Goal: Information Seeking & Learning: Learn about a topic

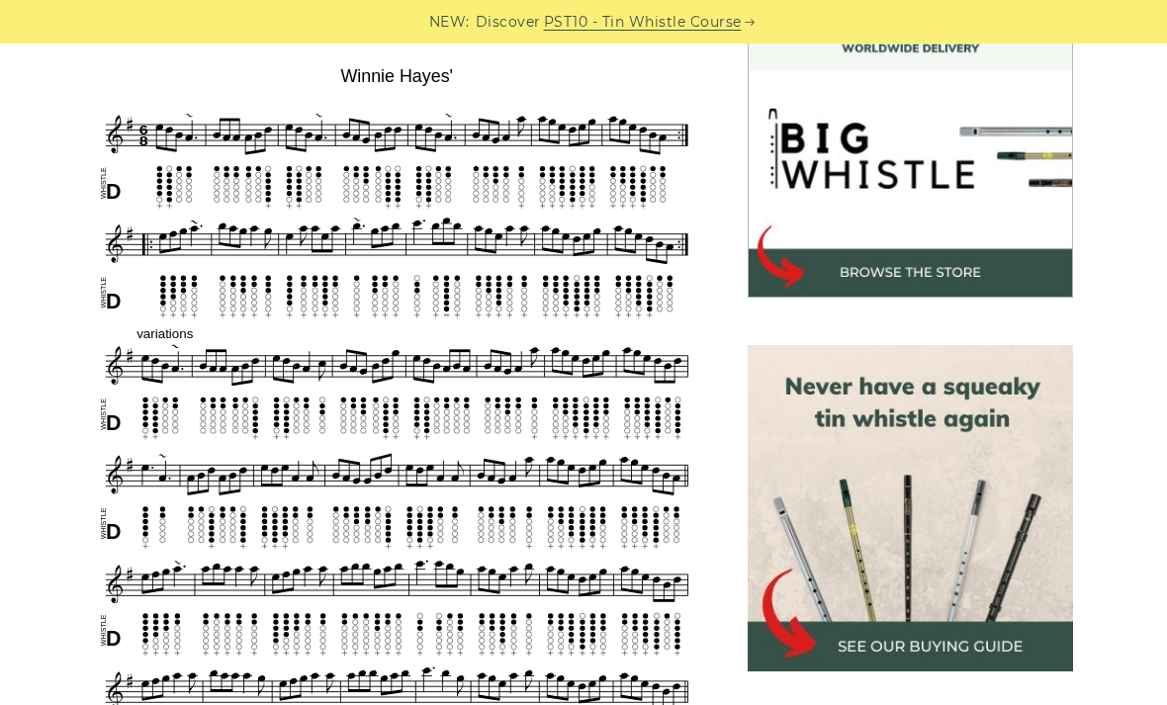
scroll to position [592, 0]
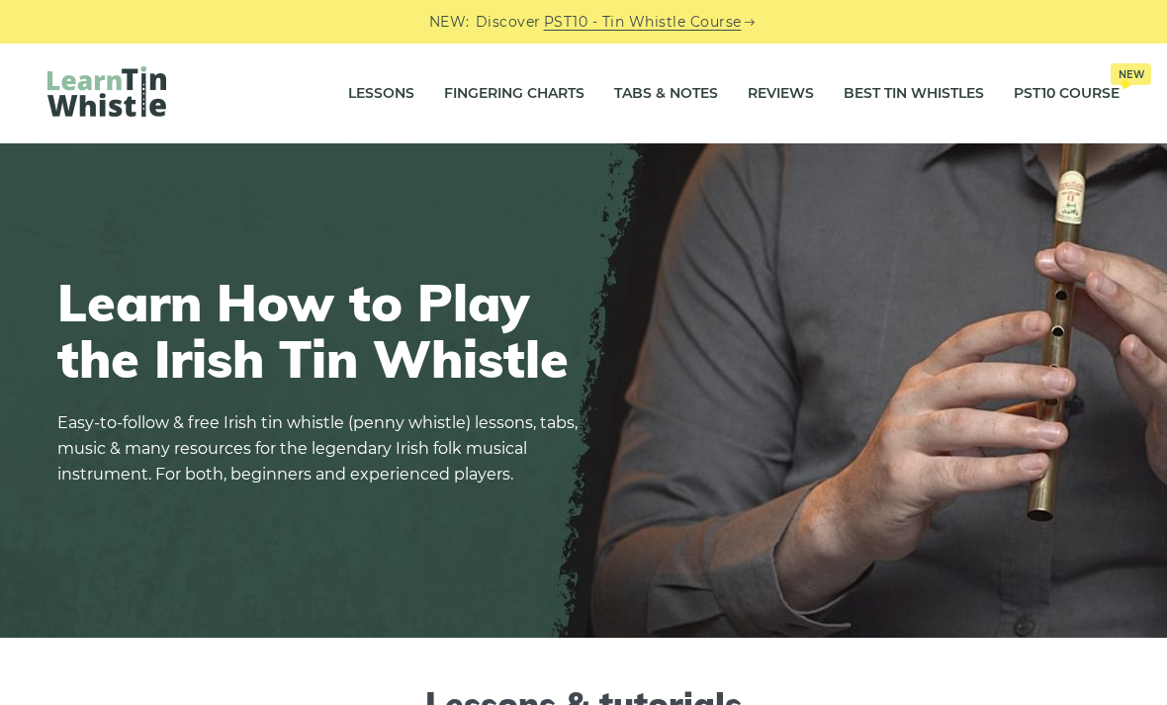
click at [802, 96] on link "Reviews" at bounding box center [781, 93] width 66 height 49
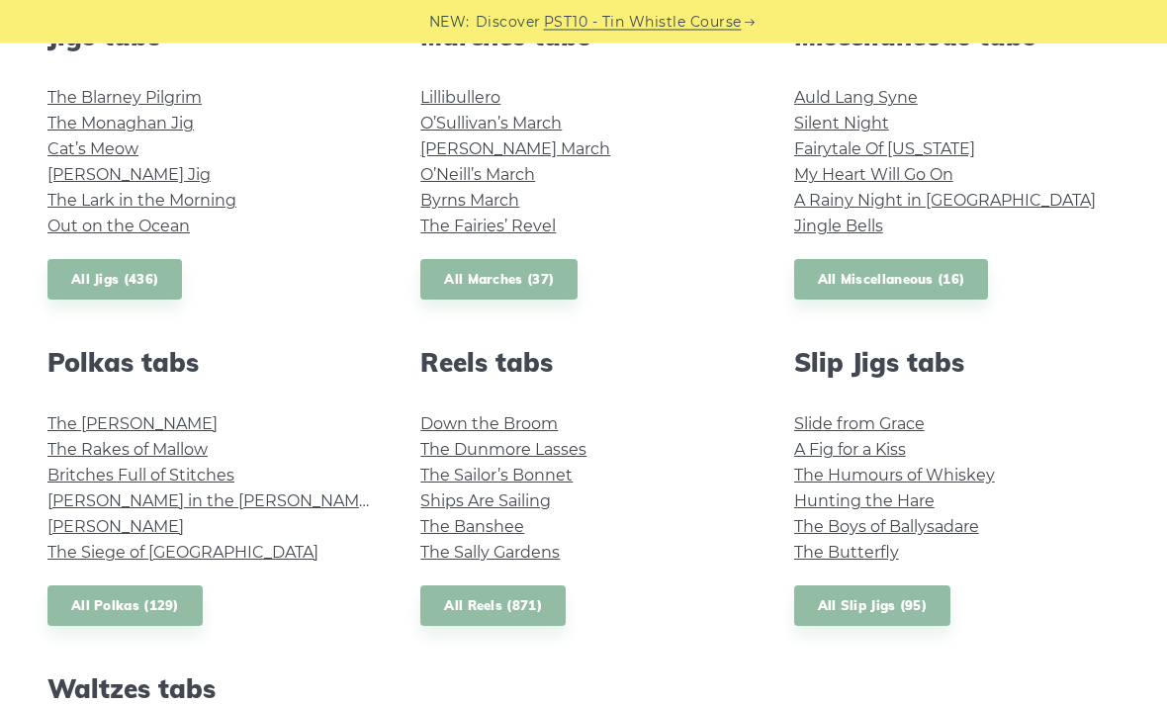
scroll to position [1157, 0]
click at [188, 591] on link "All Polkas (129)" at bounding box center [124, 606] width 155 height 41
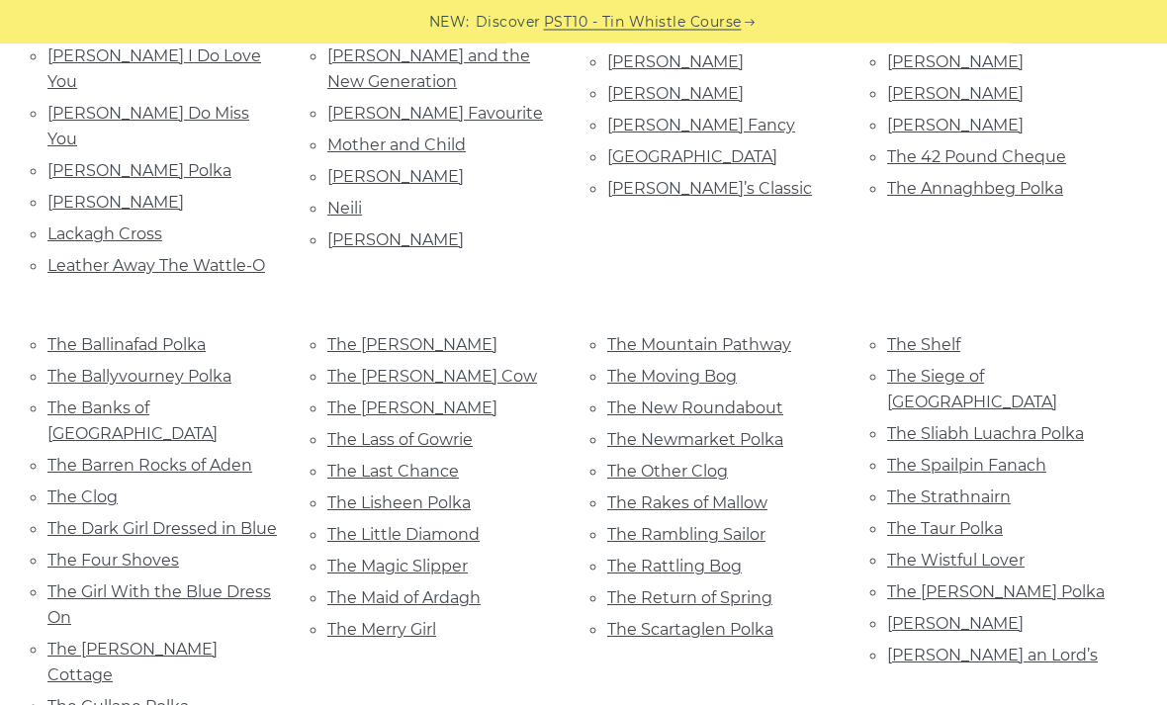
scroll to position [1118, 0]
click at [439, 462] on link "The Last Chance" at bounding box center [393, 471] width 132 height 19
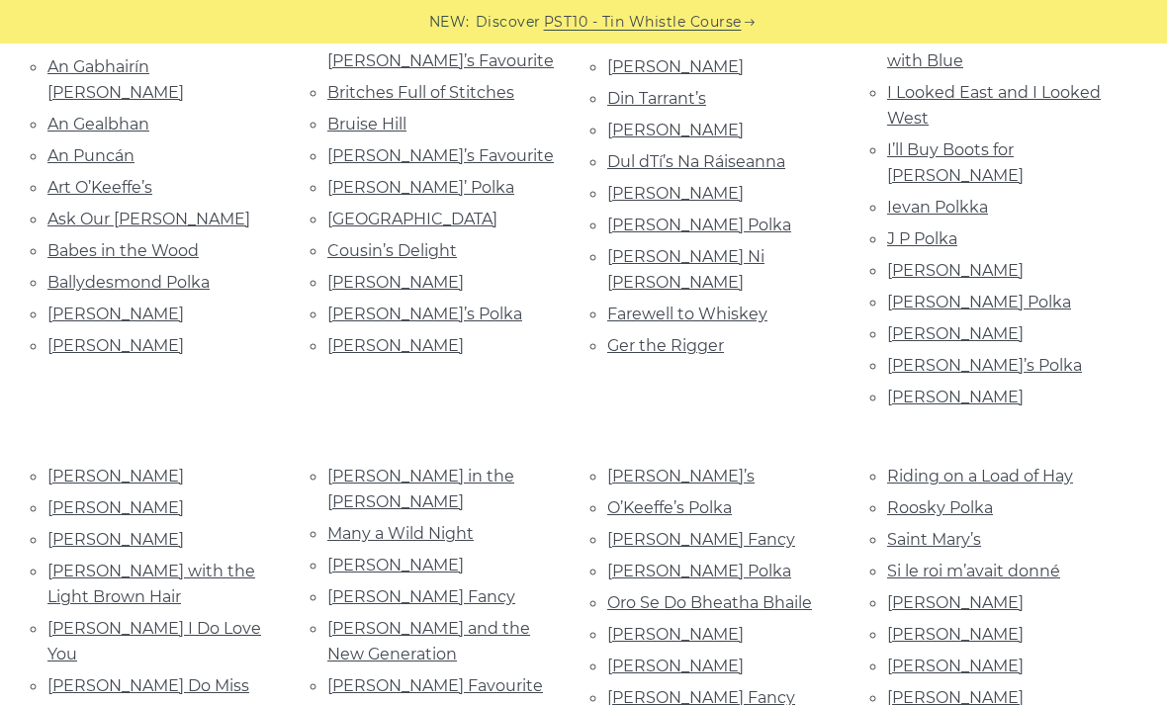
scroll to position [548, 0]
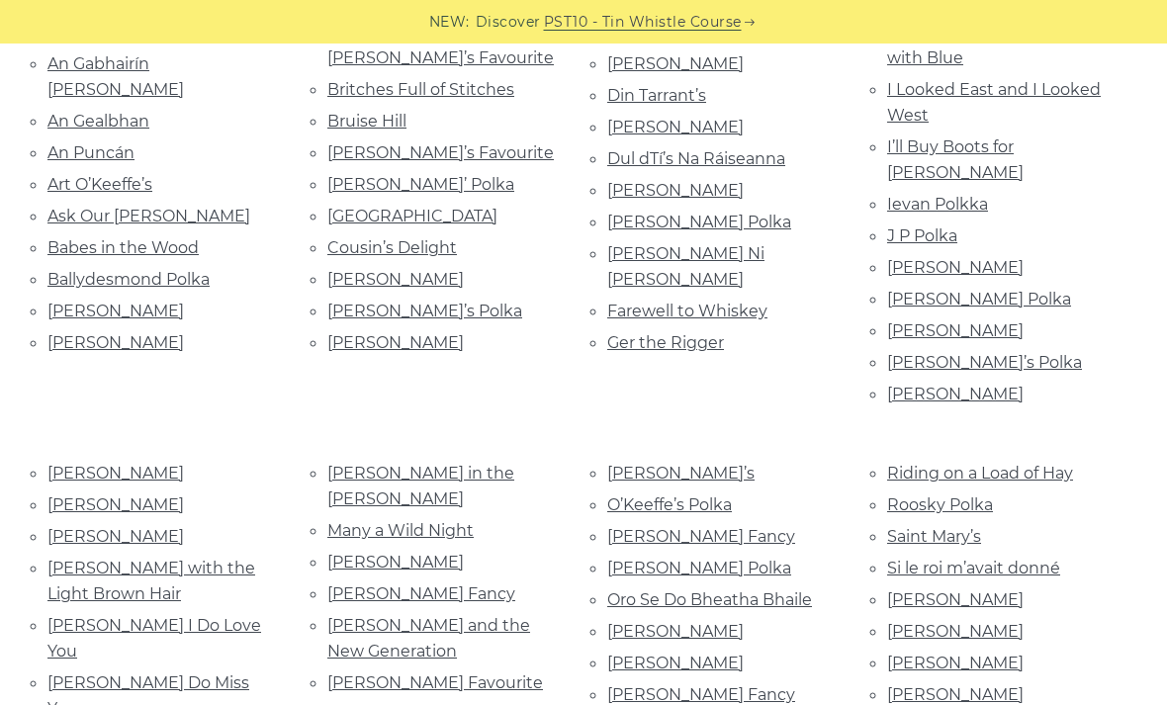
click at [123, 329] on div "Allistrum’s Polka An Gabhairín Buí An Gealbhan An Puncán Art O’Keeffe’s Ask Our…" at bounding box center [164, 216] width 280 height 394
click at [121, 333] on link "Bill Sullivan’s" at bounding box center [115, 342] width 136 height 19
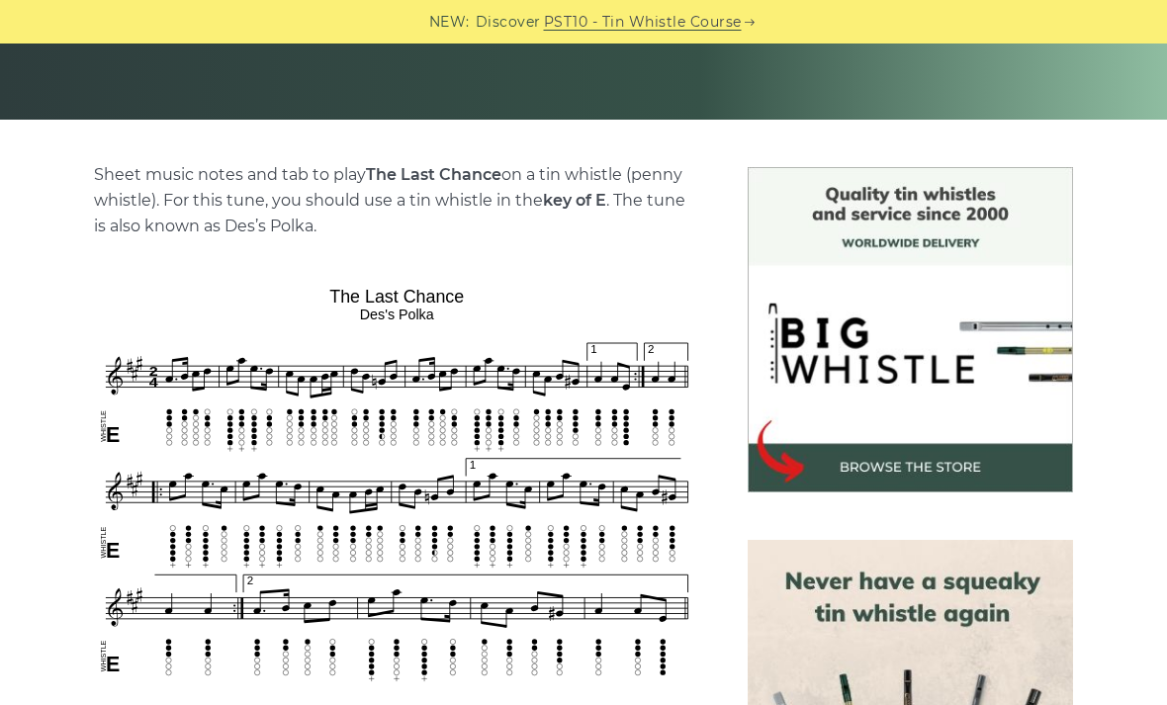
scroll to position [406, 0]
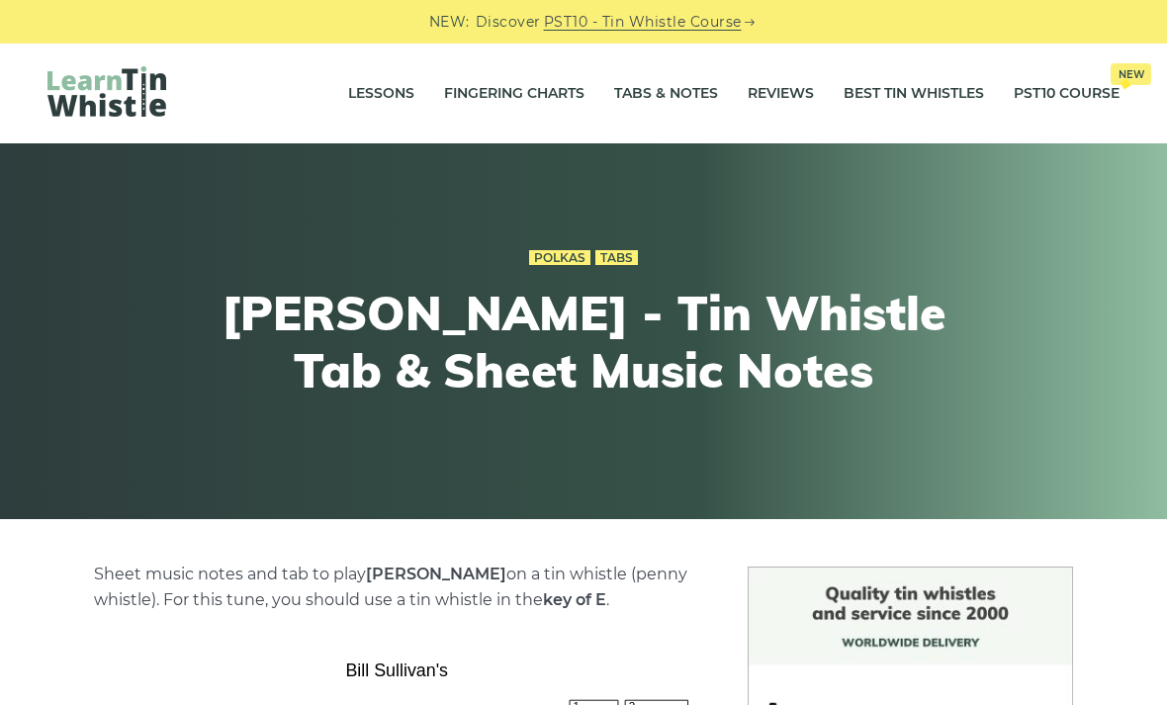
click at [703, 93] on link "Tabs & Notes" at bounding box center [666, 93] width 104 height 49
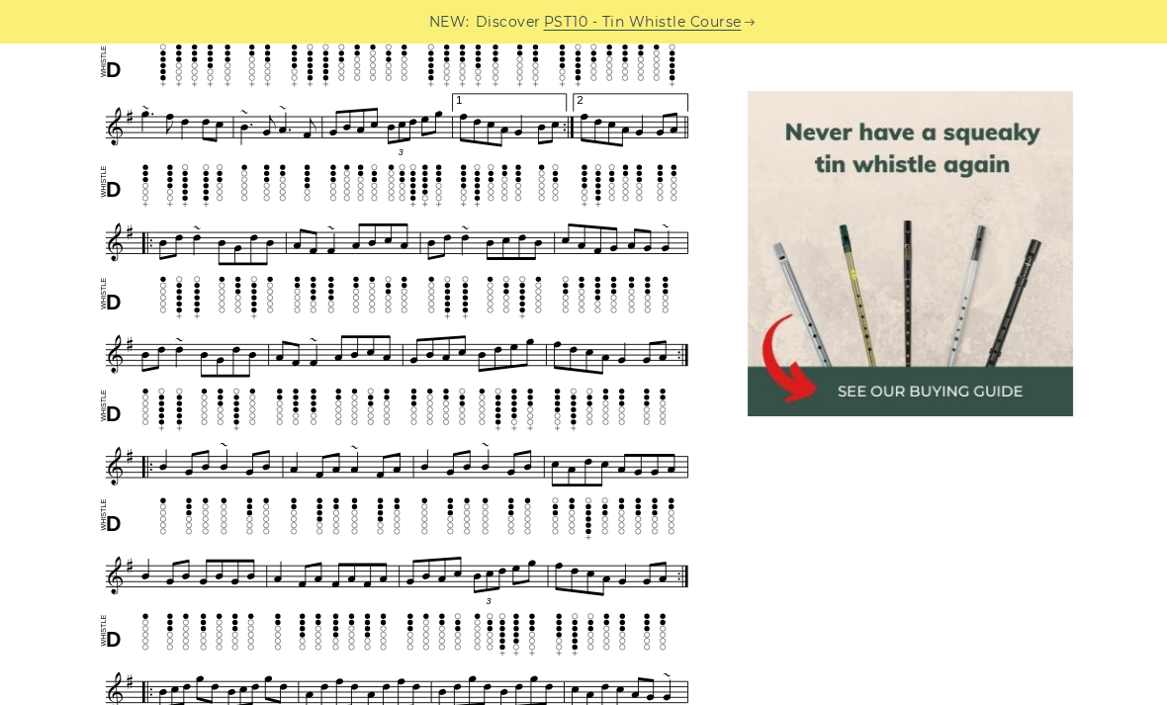
scroll to position [946, 0]
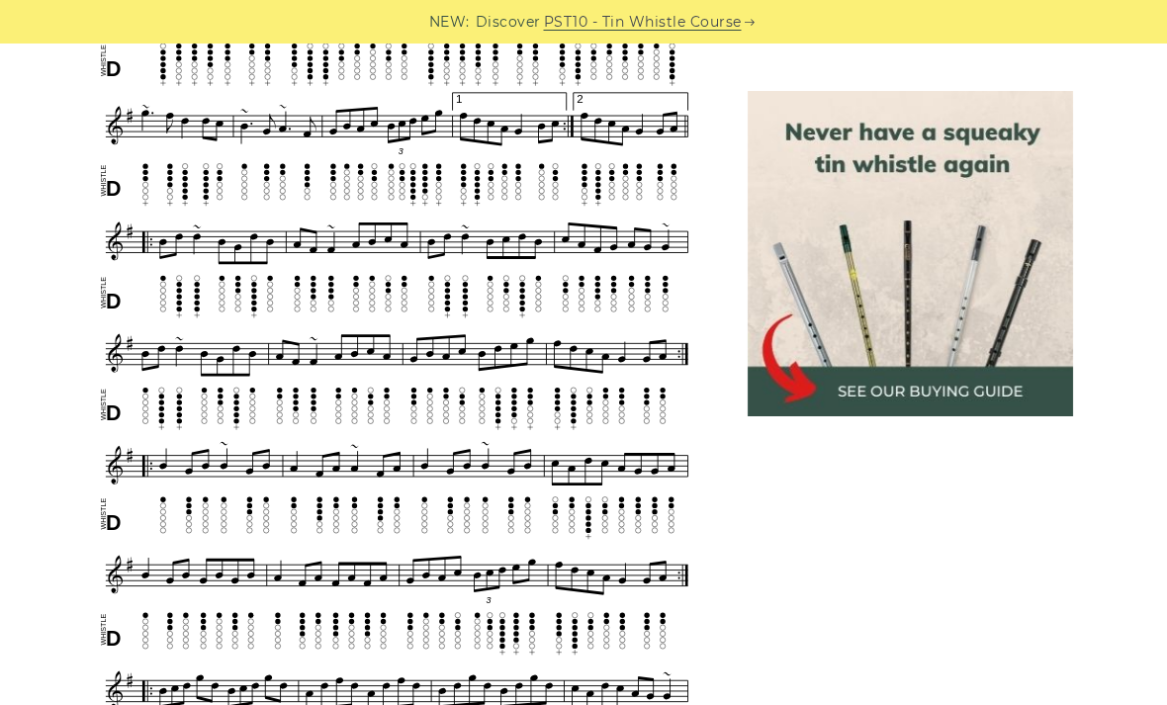
click at [67, 1] on div "NEW: Discover PST10 - Tin Whistle Course" at bounding box center [583, 22] width 1167 height 44
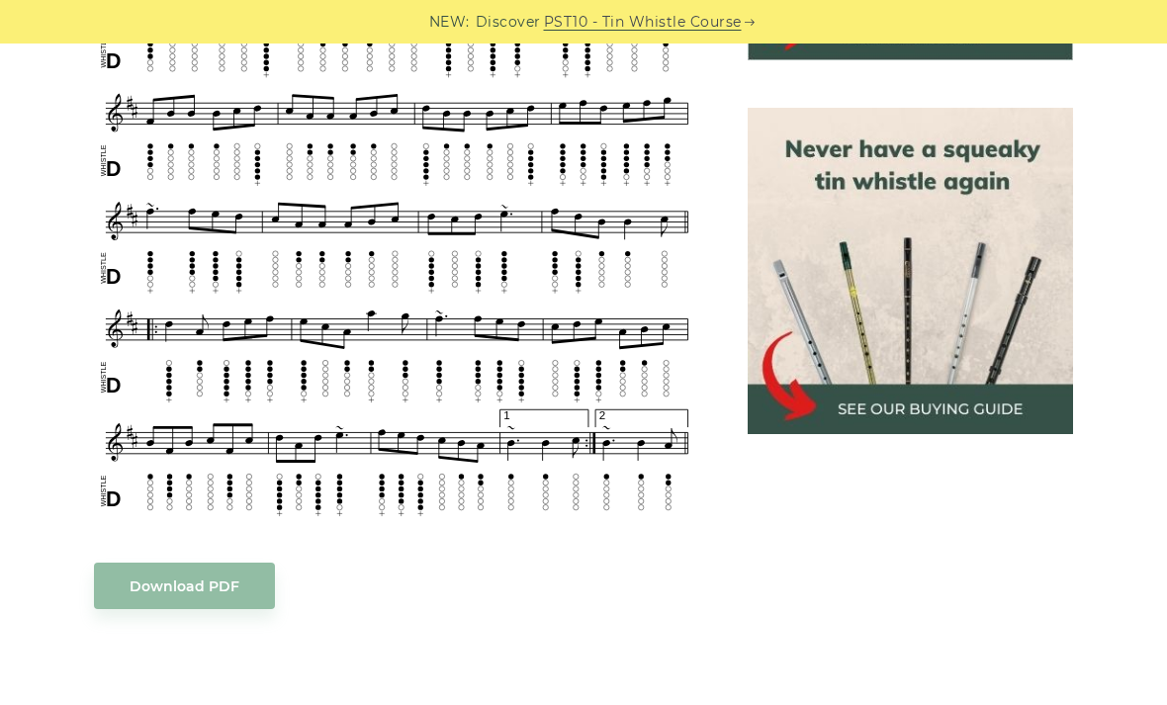
scroll to position [777, 0]
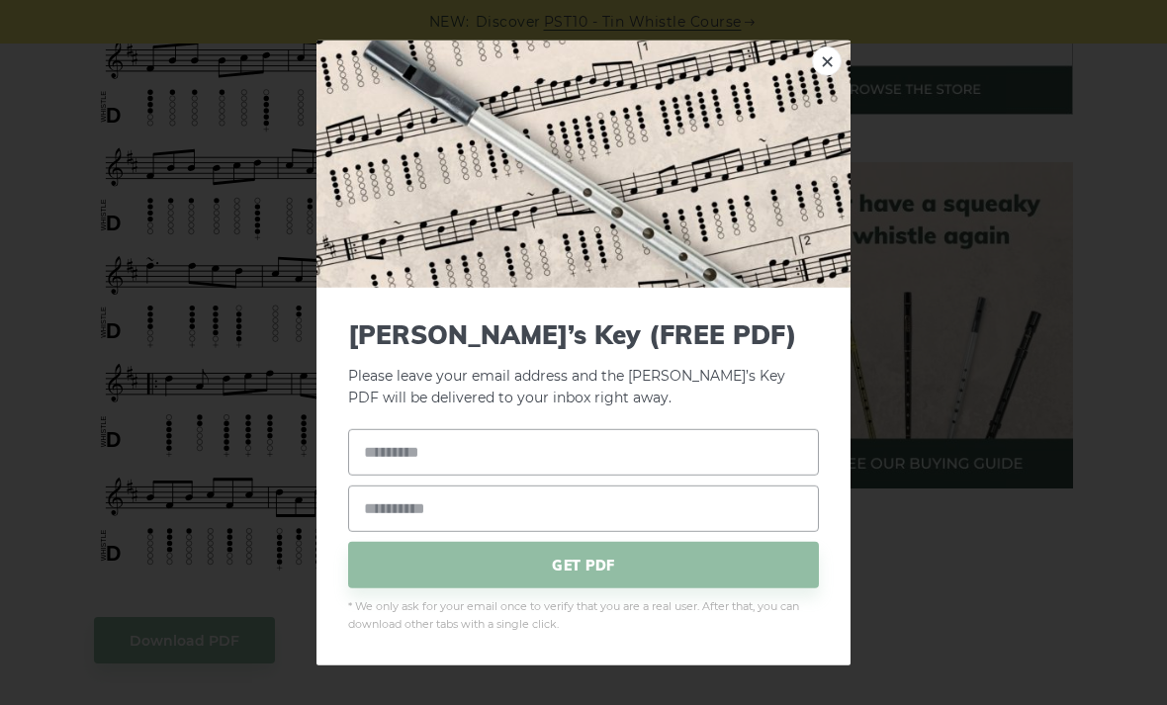
click at [223, 361] on div "× Aaron’s Key (FREE PDF) Please leave your email address and the Aaron’s Key PD…" at bounding box center [583, 352] width 1167 height 705
click at [130, 281] on div "× Aaron’s Key (FREE PDF) Please leave your email address and the Aaron’s Key PD…" at bounding box center [583, 352] width 1167 height 705
click at [839, 63] on link "×" at bounding box center [827, 60] width 30 height 30
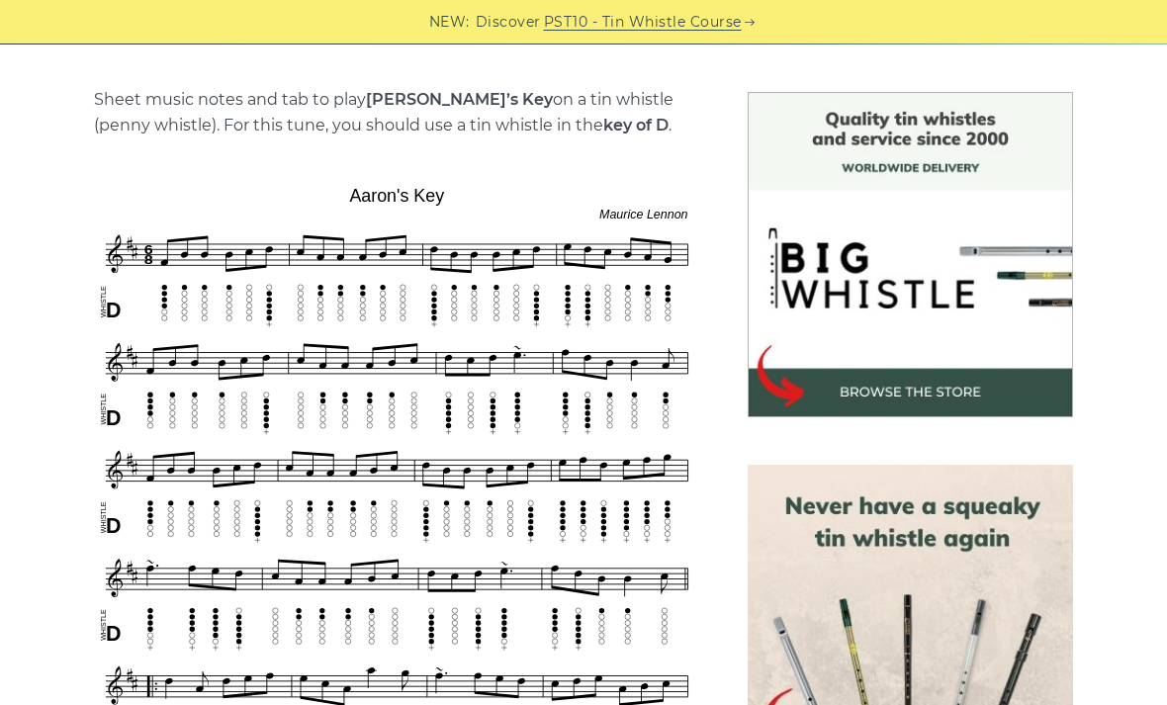
scroll to position [255, 0]
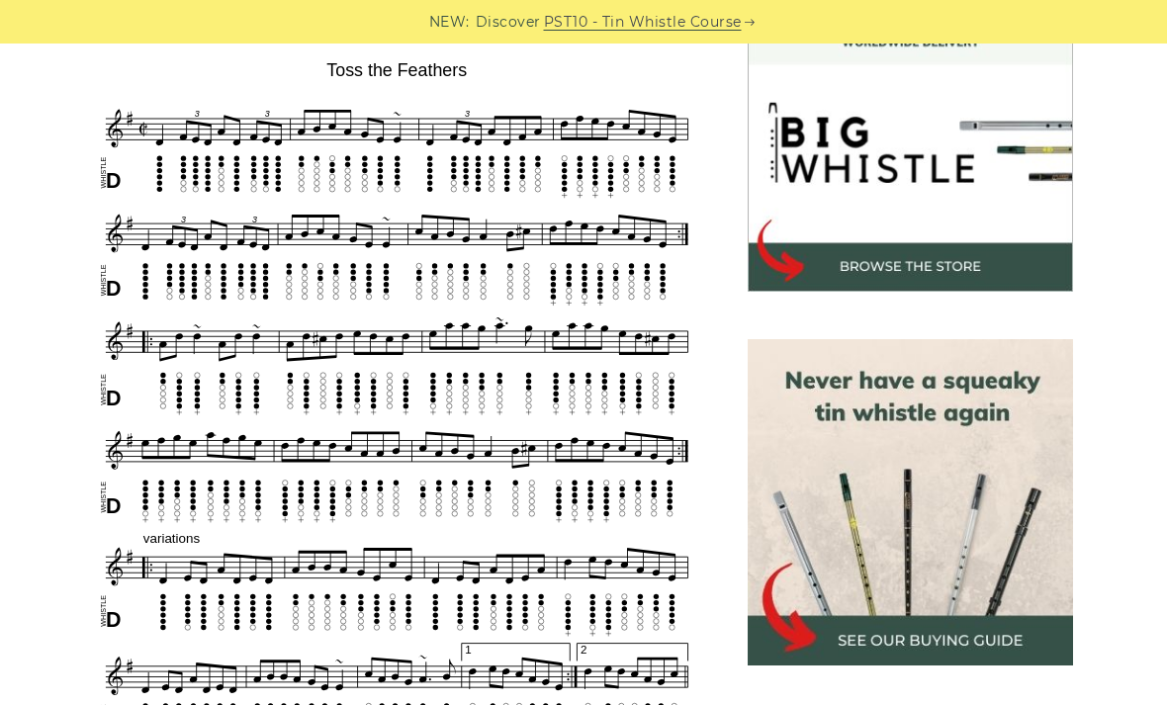
scroll to position [606, 0]
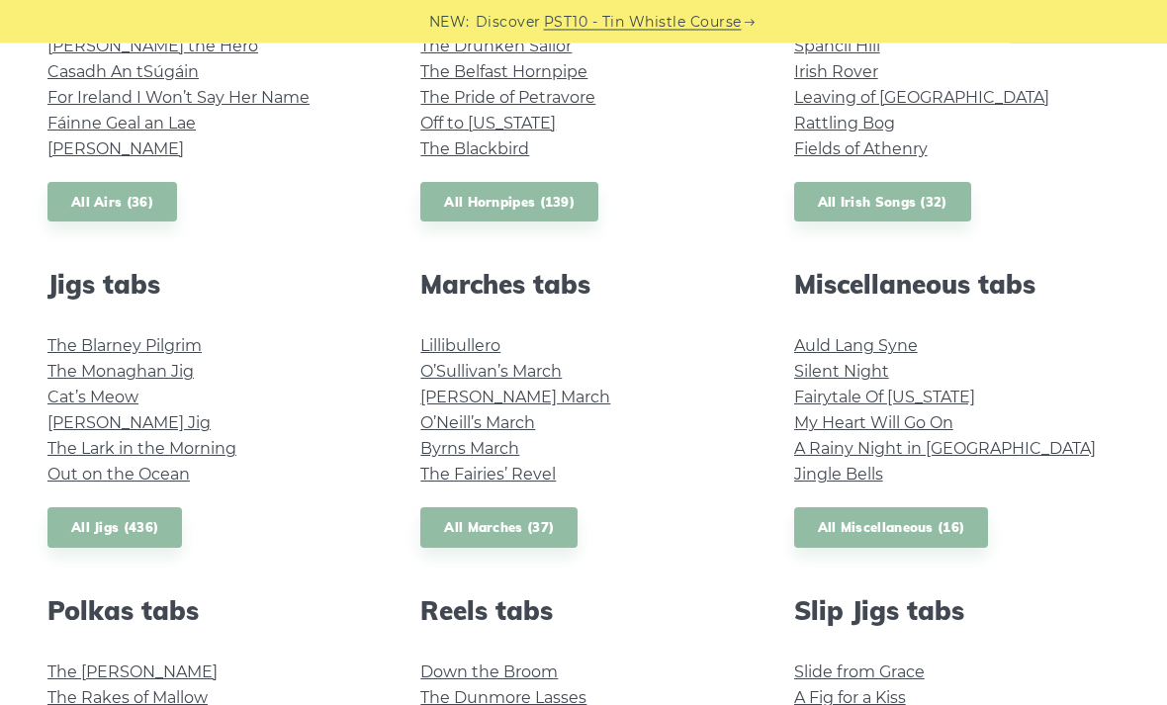
scroll to position [909, 0]
click at [66, 518] on link "All Jigs (436)" at bounding box center [114, 527] width 135 height 41
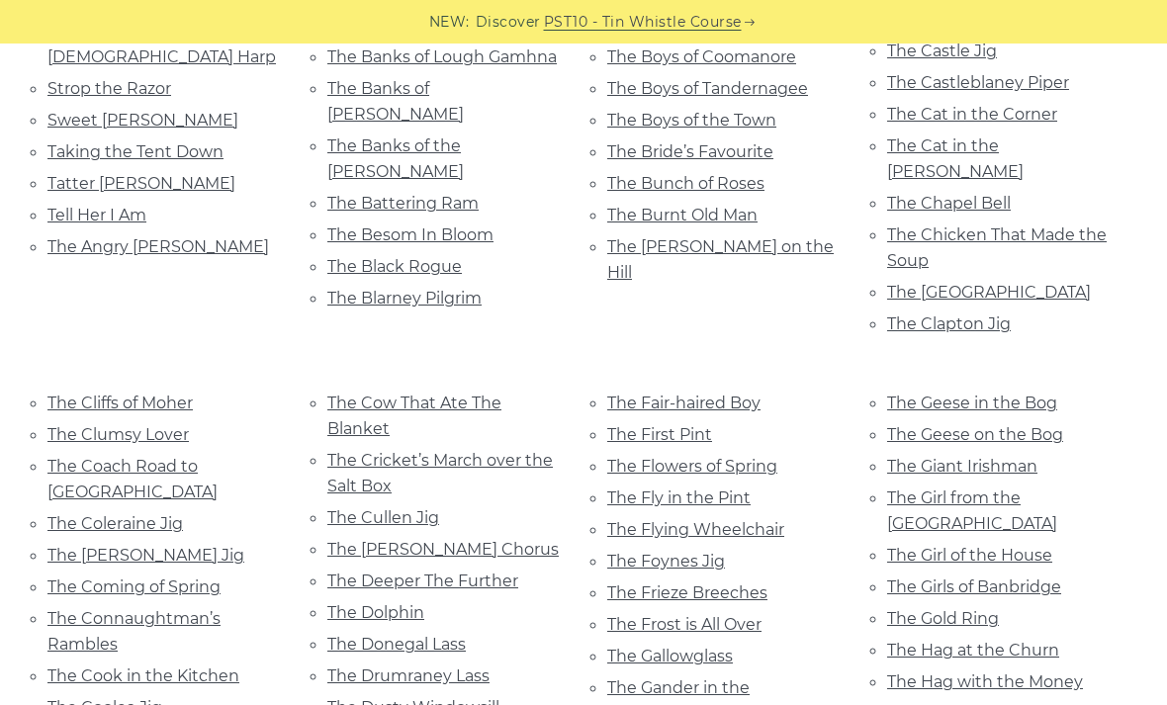
scroll to position [2746, 0]
click at [745, 458] on link "The Flowers of Spring" at bounding box center [692, 467] width 170 height 19
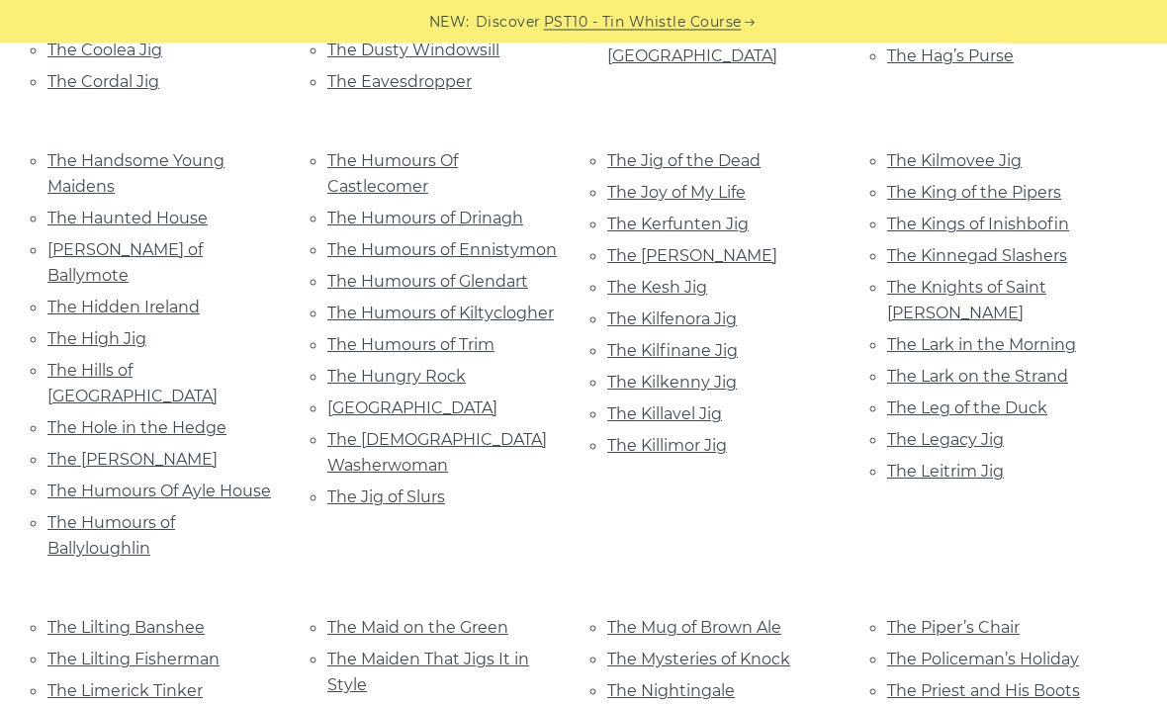
scroll to position [3405, 0]
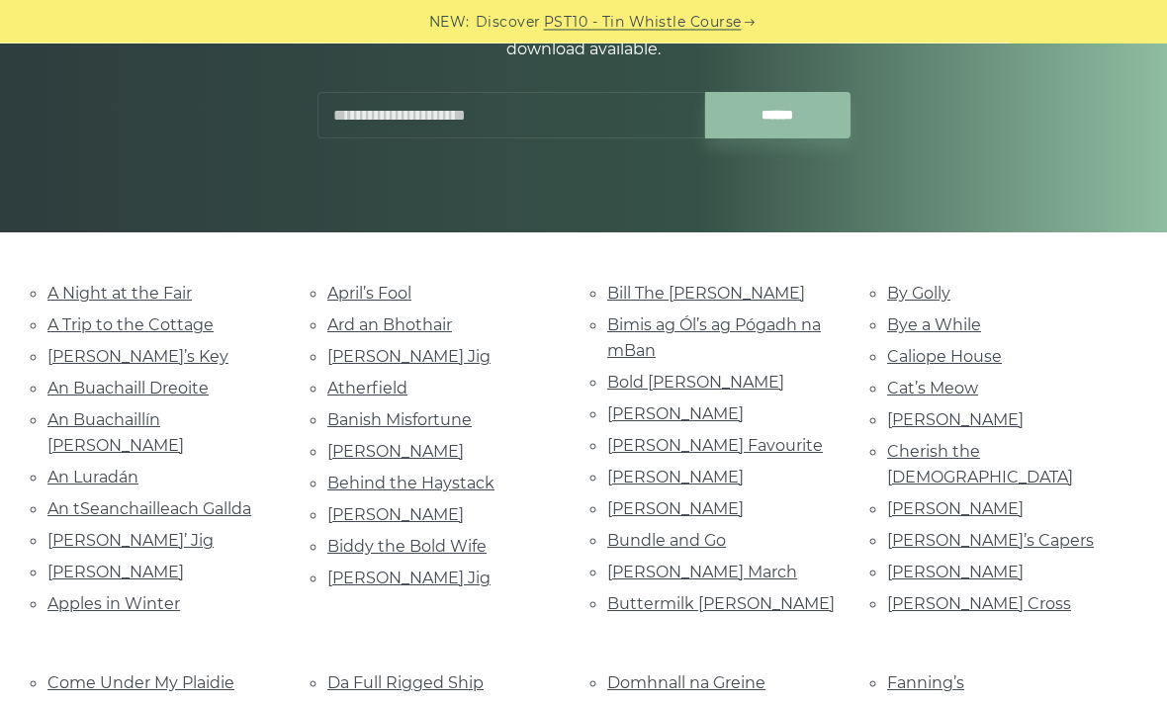
scroll to position [0, 0]
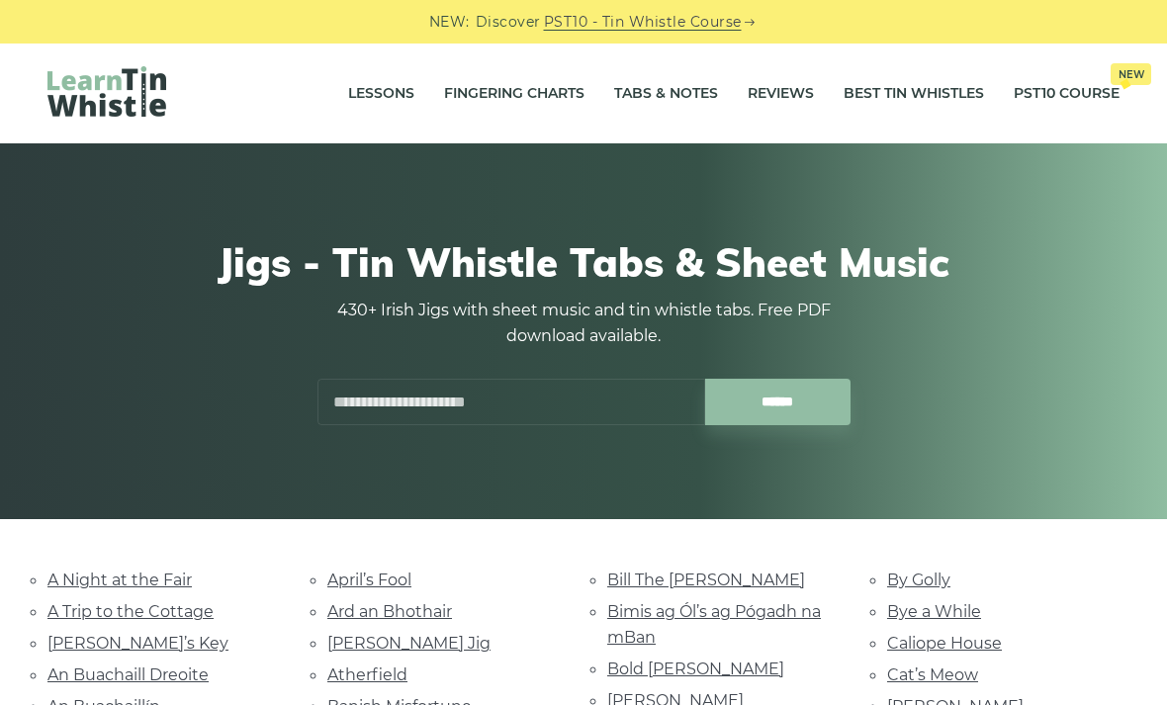
click at [558, 409] on input "text" at bounding box center [512, 402] width 388 height 46
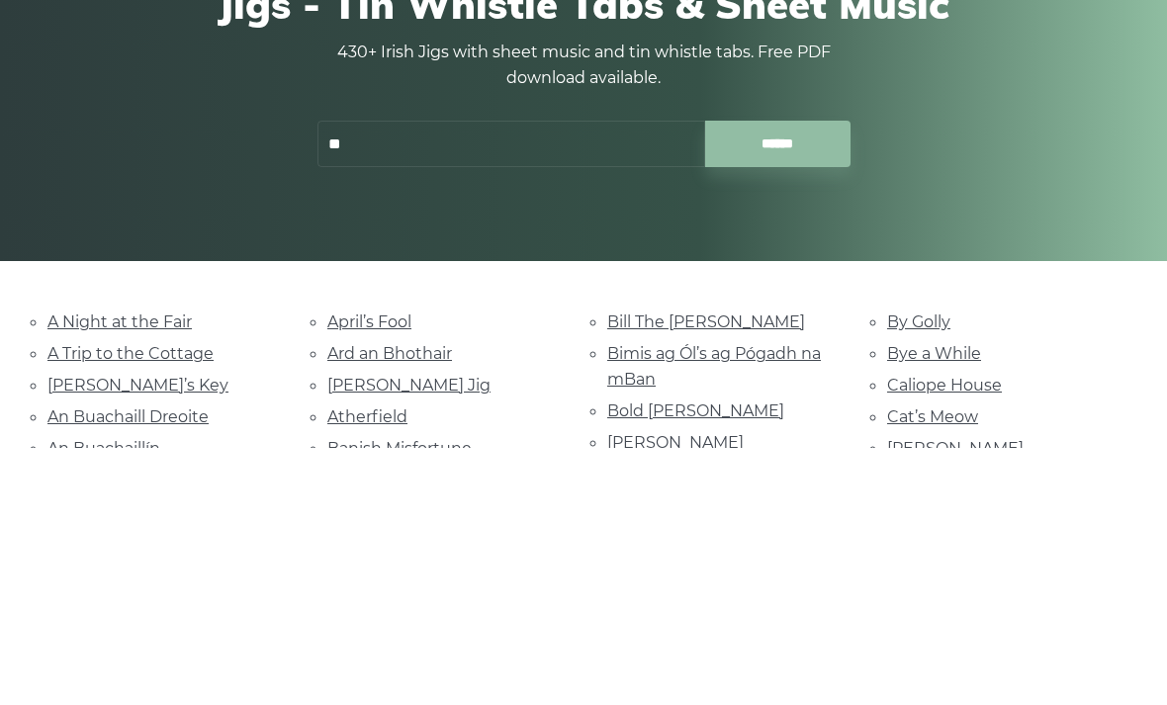
type input "*"
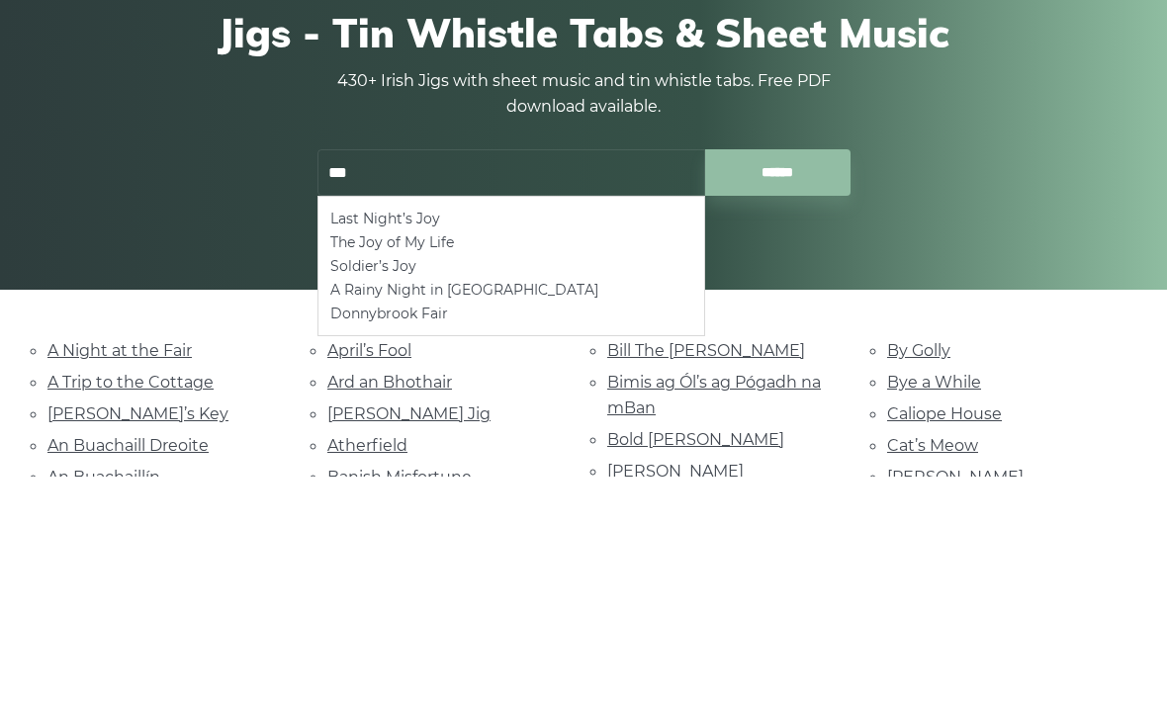
click at [437, 531] on li "Donnybrook Fair" at bounding box center [511, 543] width 362 height 24
type input "**********"
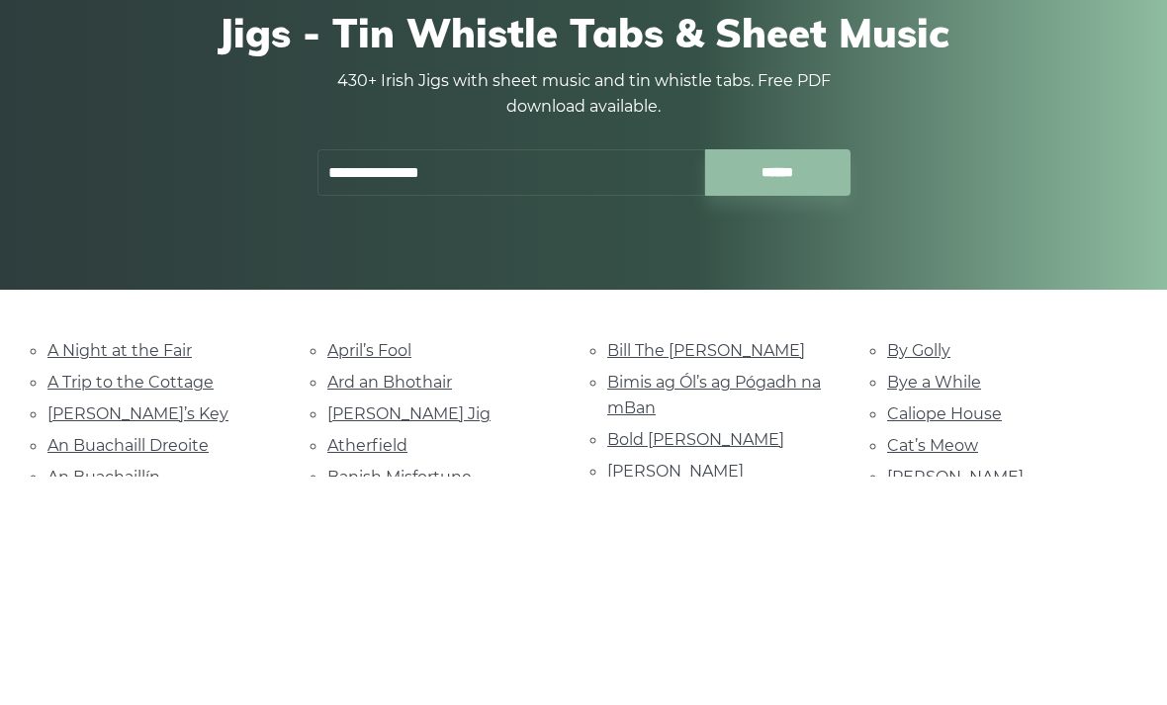
scroll to position [293, 0]
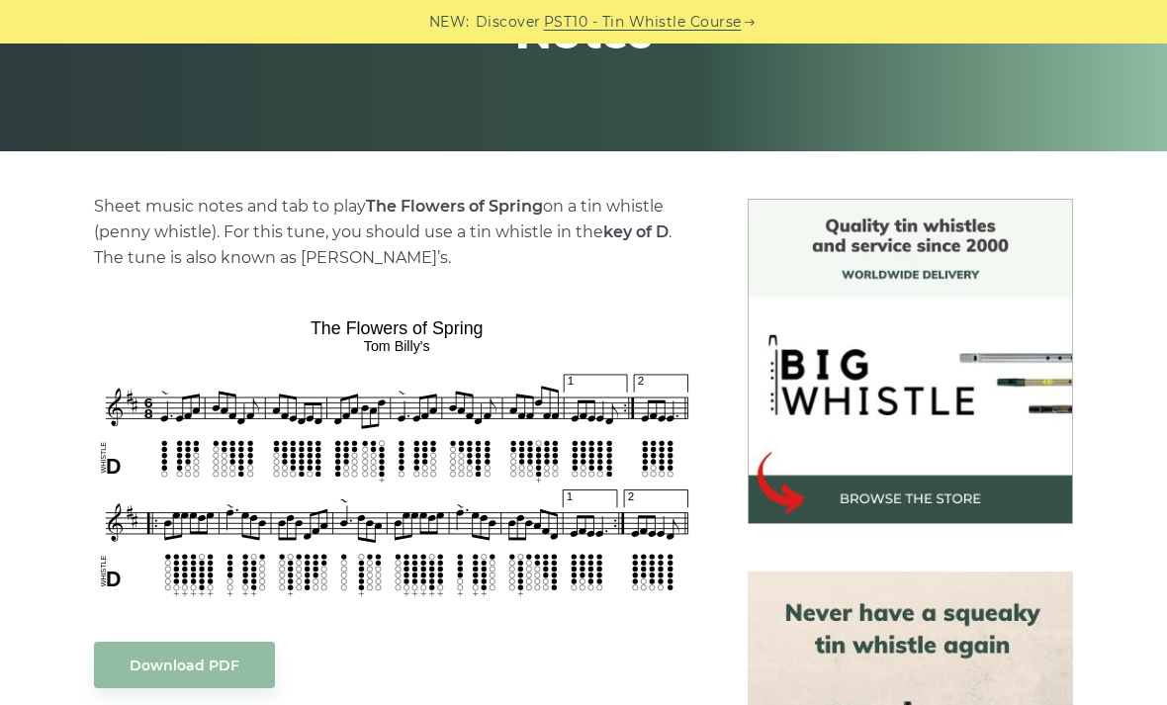
scroll to position [372, 0]
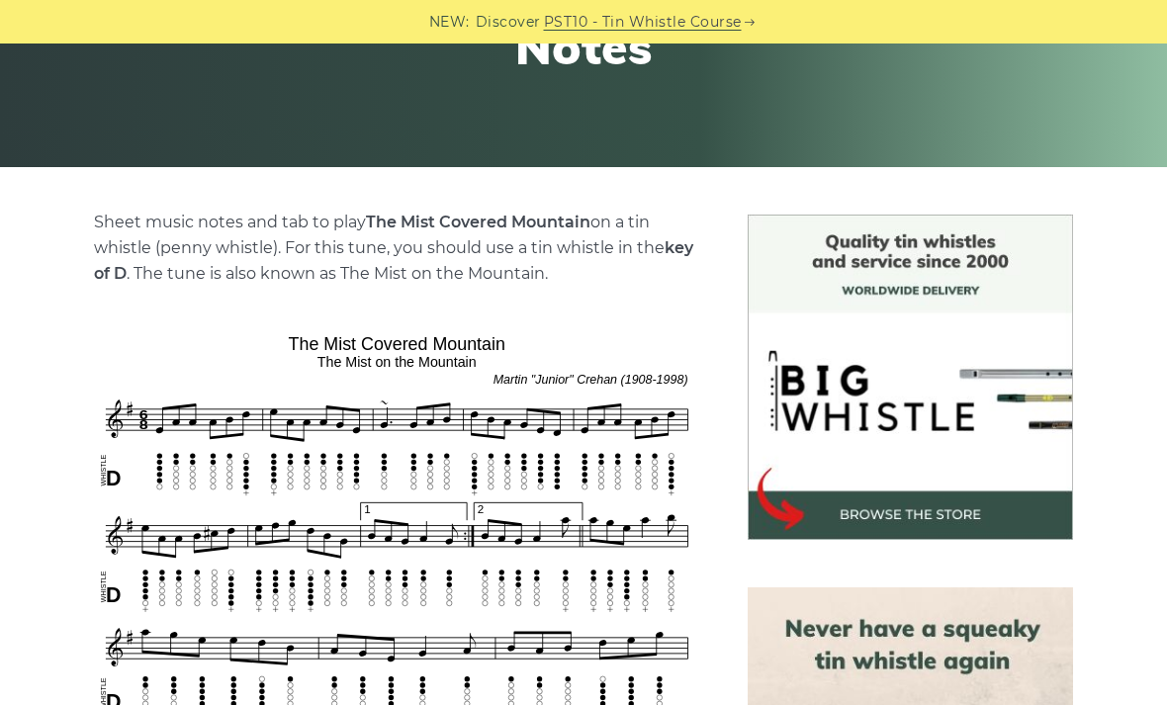
scroll to position [358, 0]
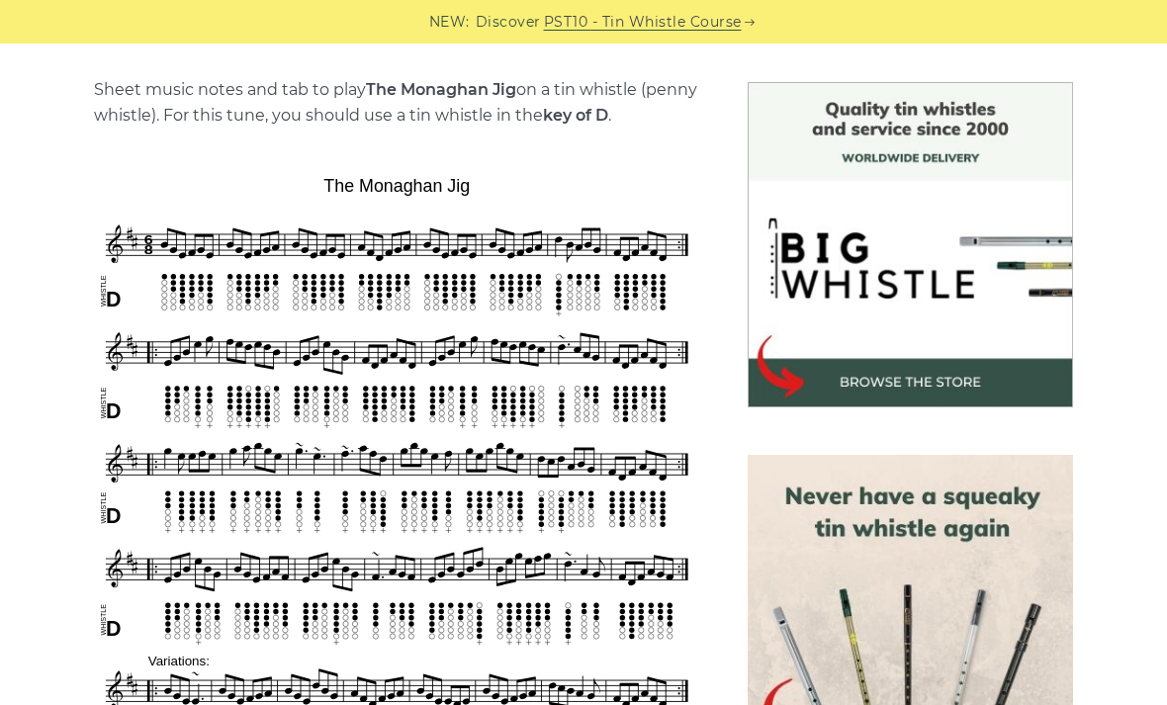
scroll to position [486, 0]
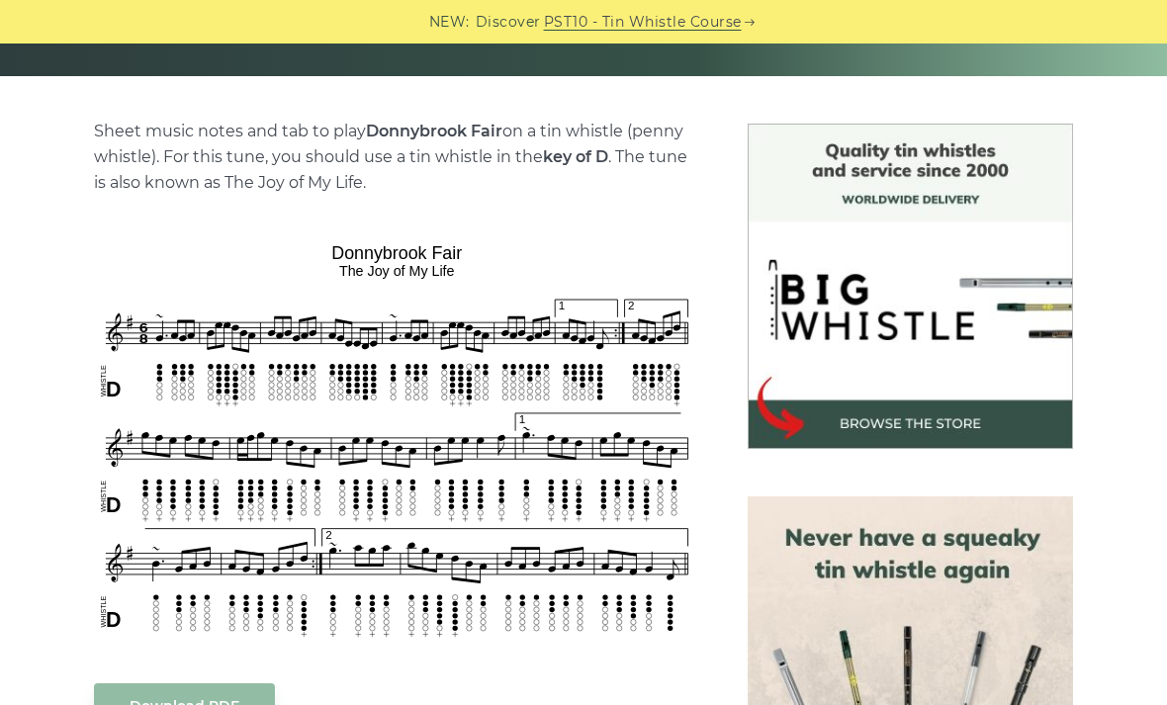
scroll to position [444, 0]
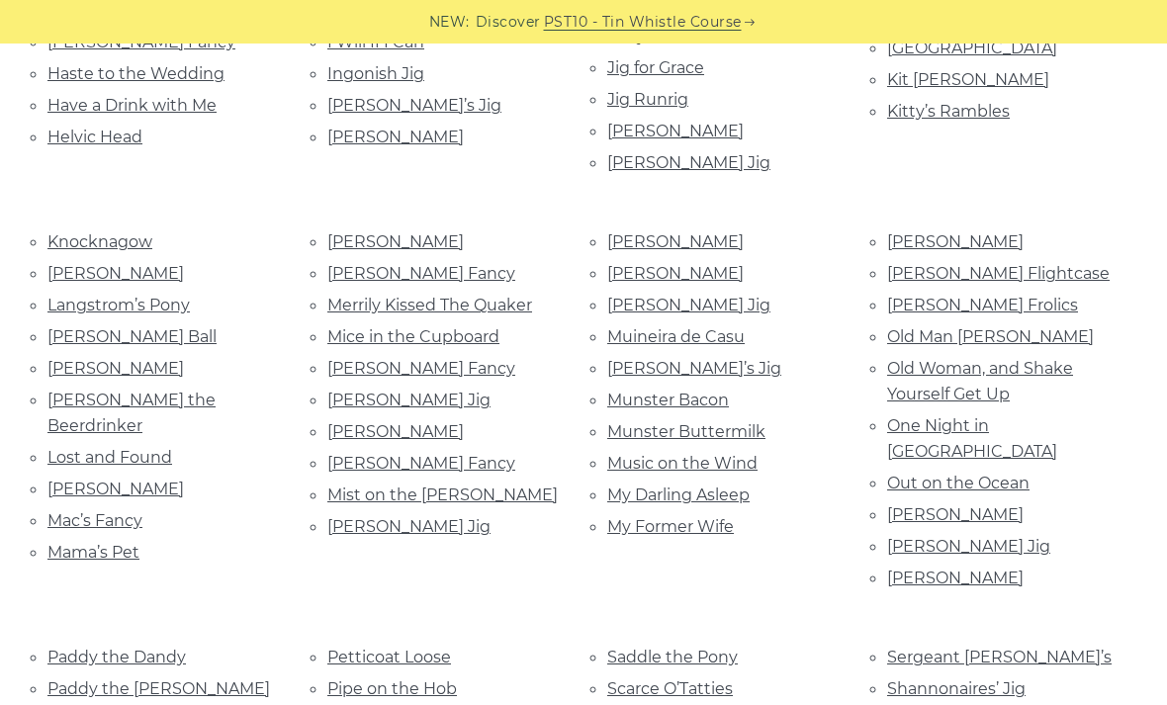
scroll to position [1639, 0]
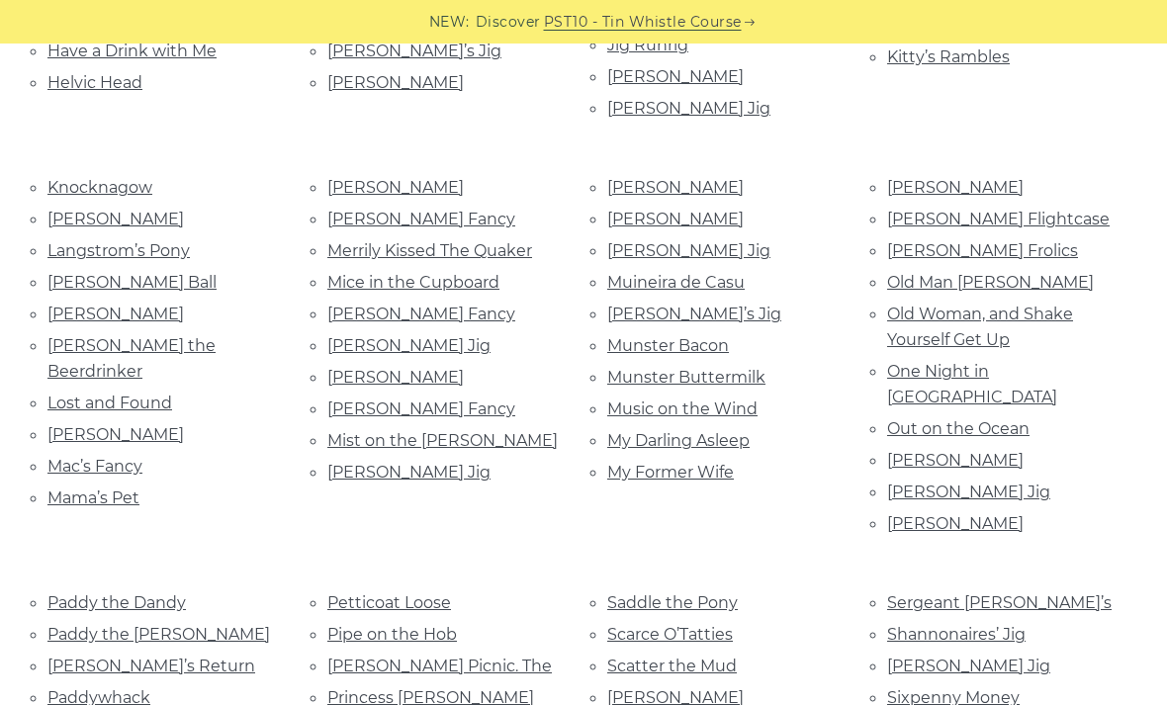
click at [361, 431] on link "Mist on the [PERSON_NAME]" at bounding box center [442, 440] width 230 height 19
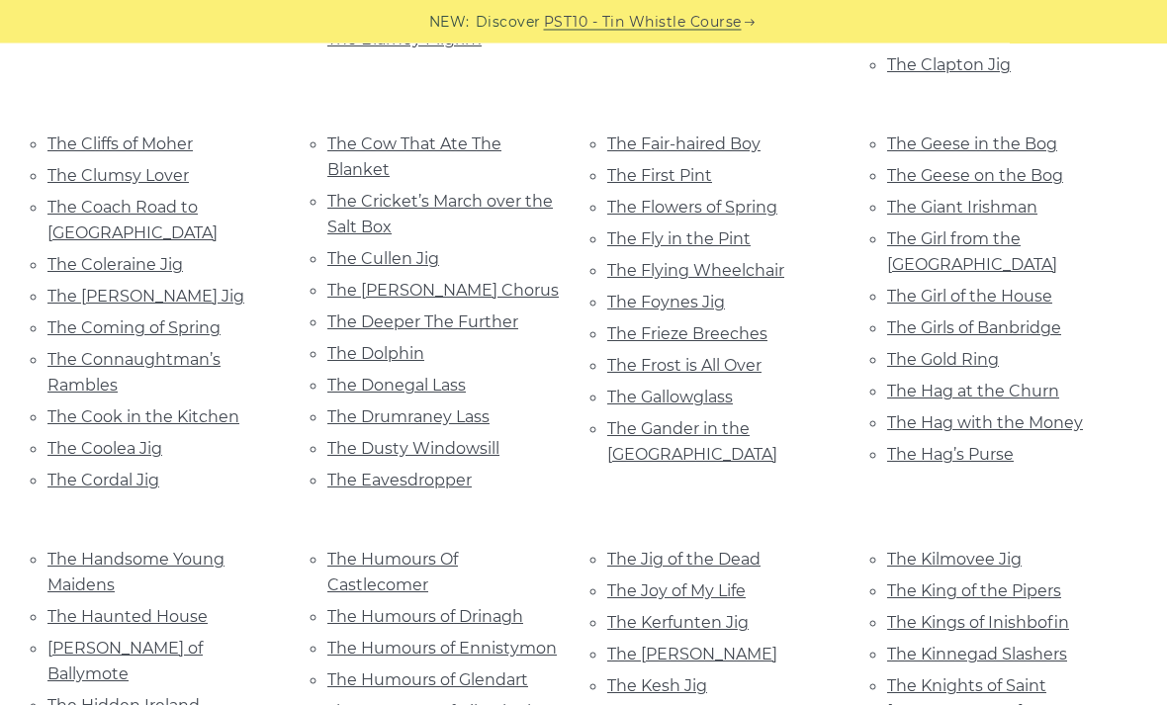
scroll to position [3006, 0]
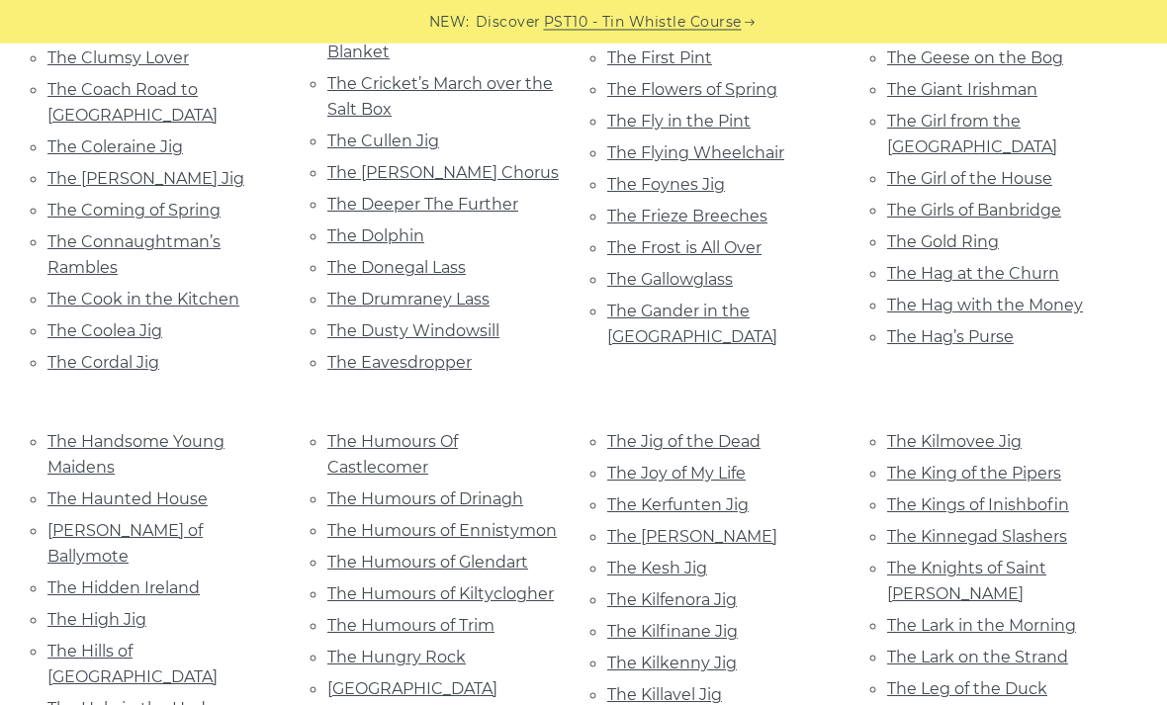
scroll to position [3124, 0]
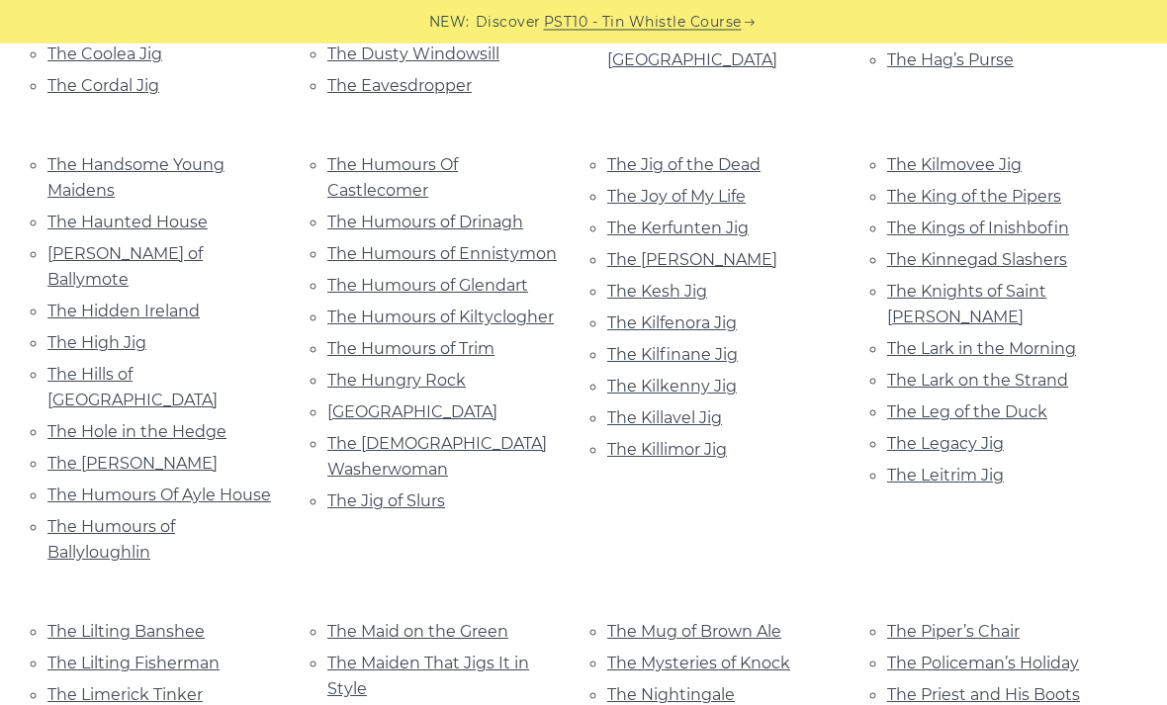
scroll to position [3401, 0]
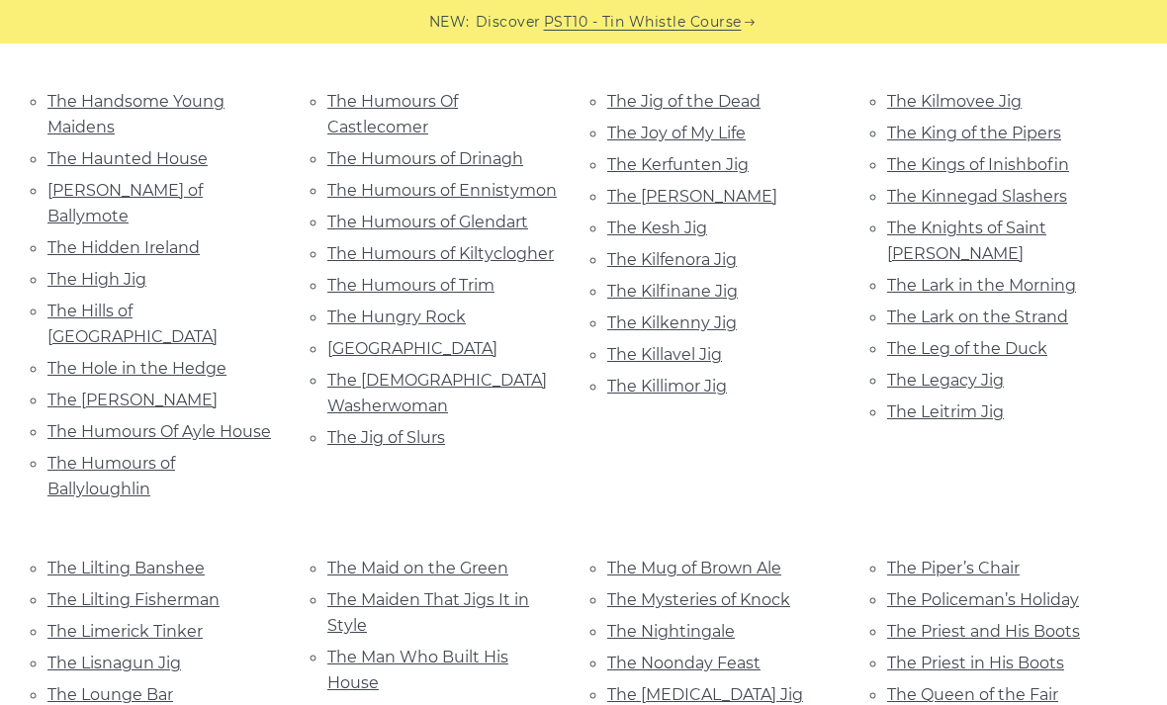
click at [756, 559] on link "The Mug of Brown Ale" at bounding box center [694, 568] width 174 height 19
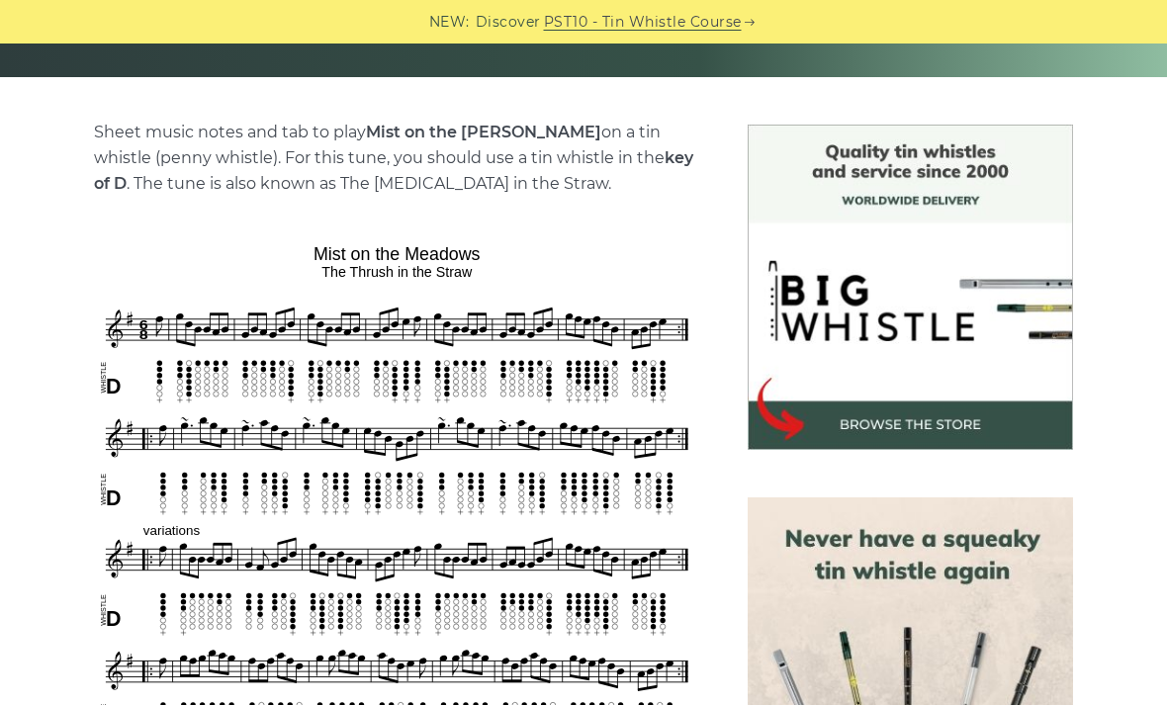
scroll to position [445, 0]
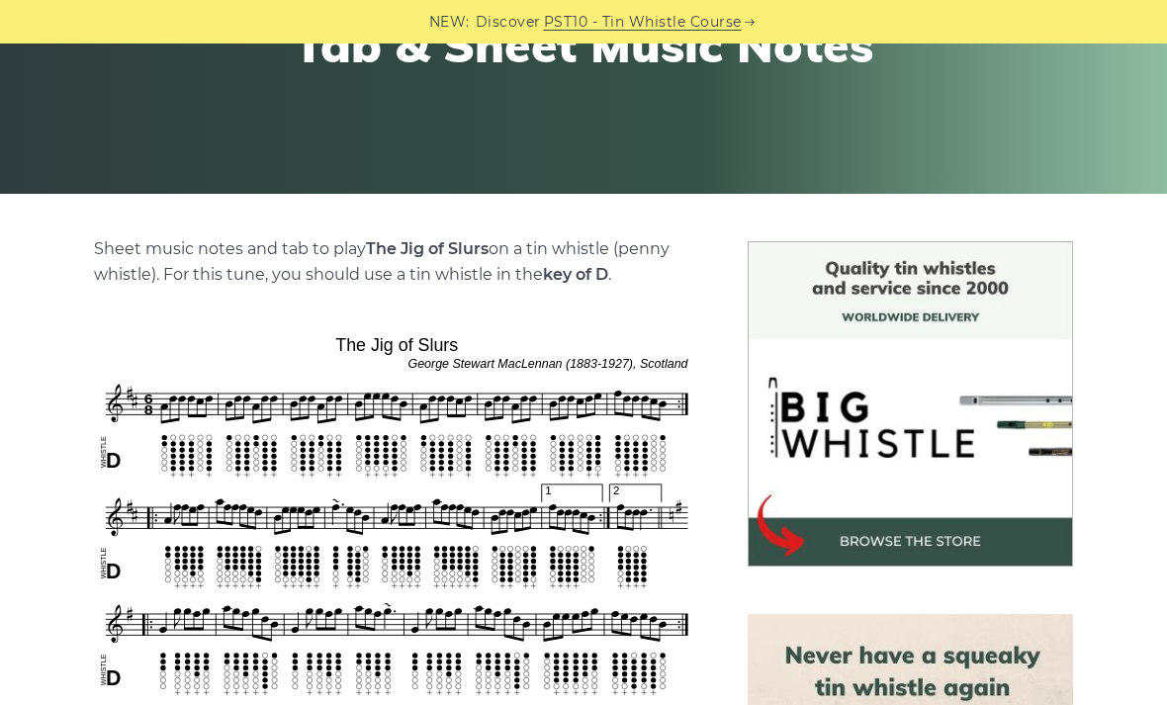
scroll to position [331, 0]
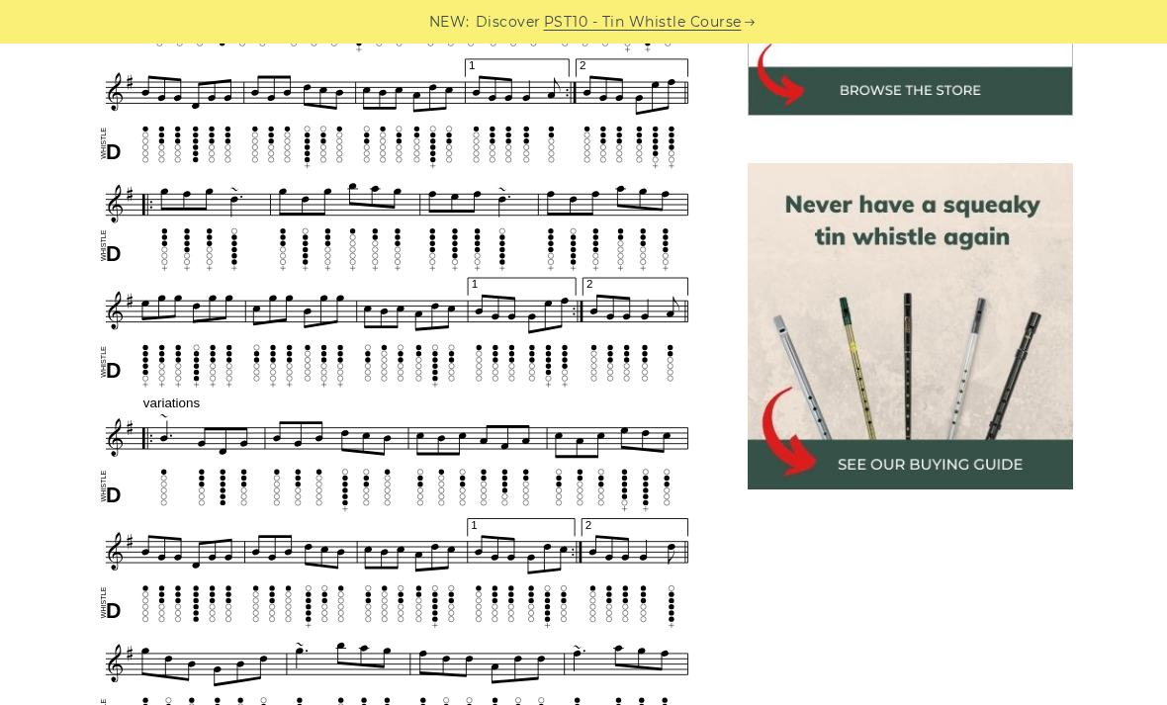
scroll to position [777, 0]
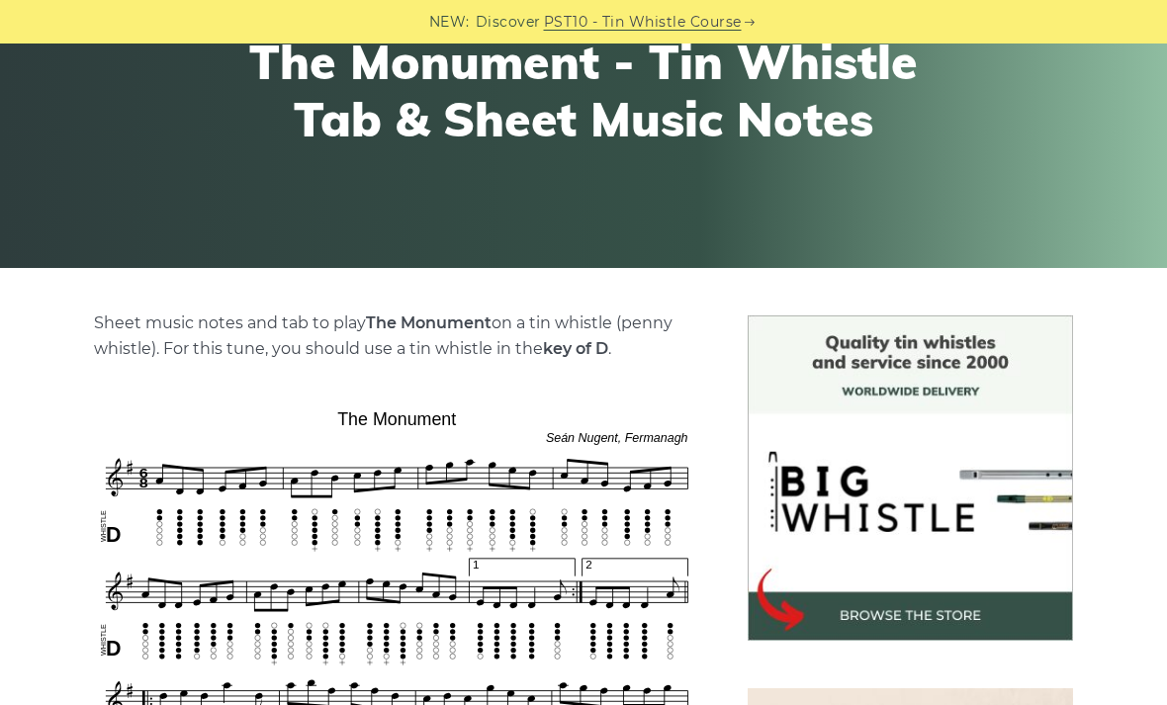
scroll to position [253, 0]
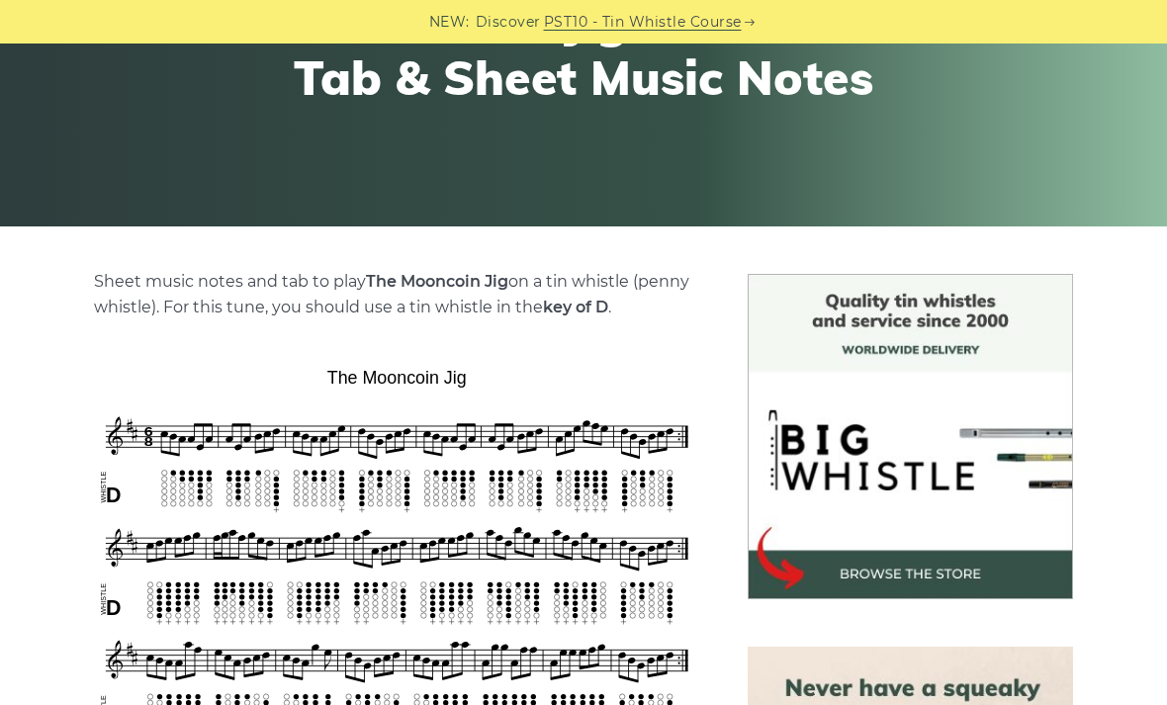
scroll to position [295, 0]
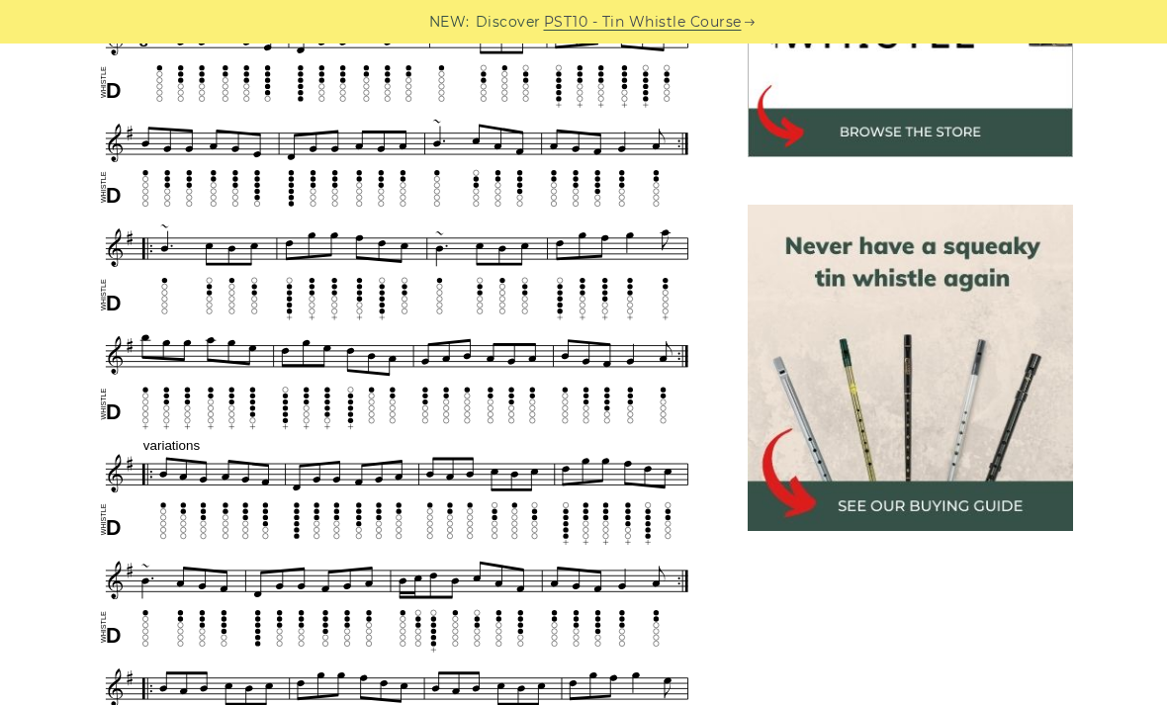
scroll to position [739, 0]
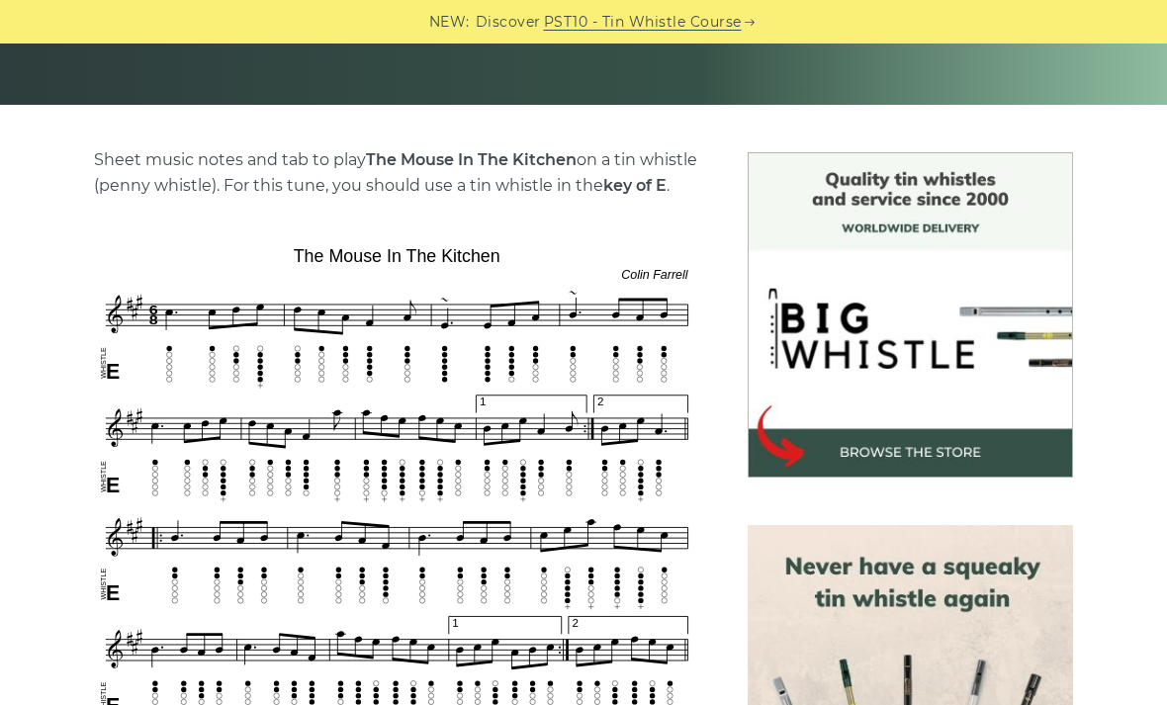
scroll to position [415, 0]
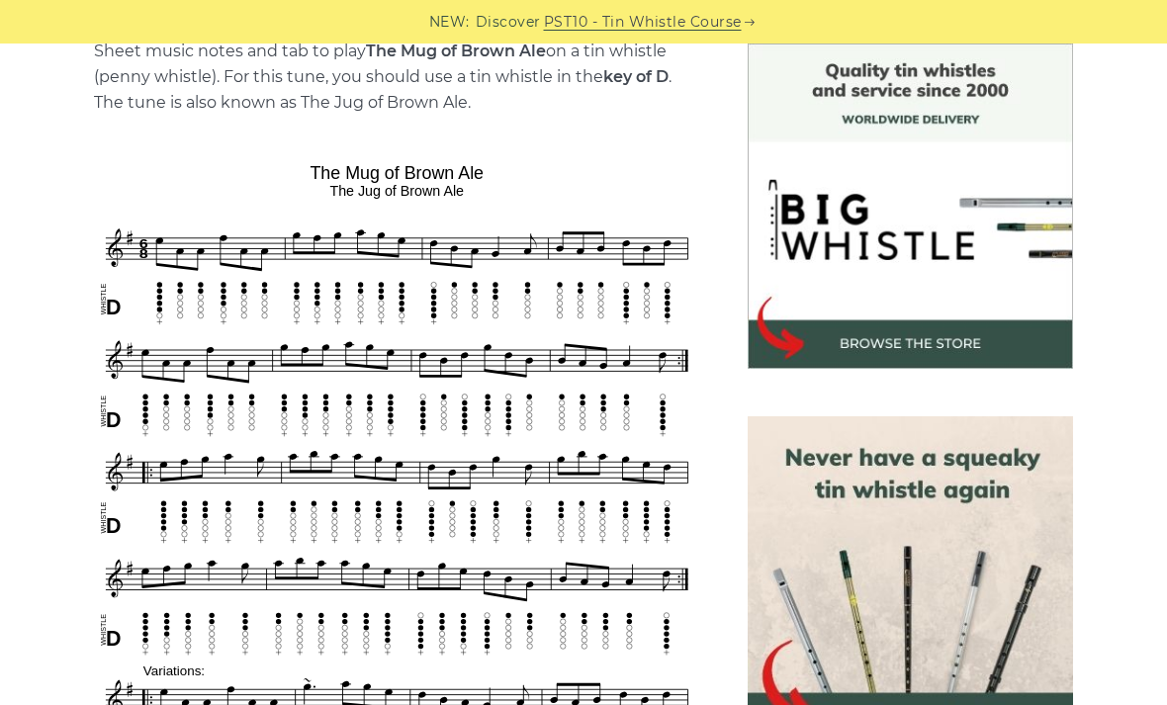
scroll to position [524, 0]
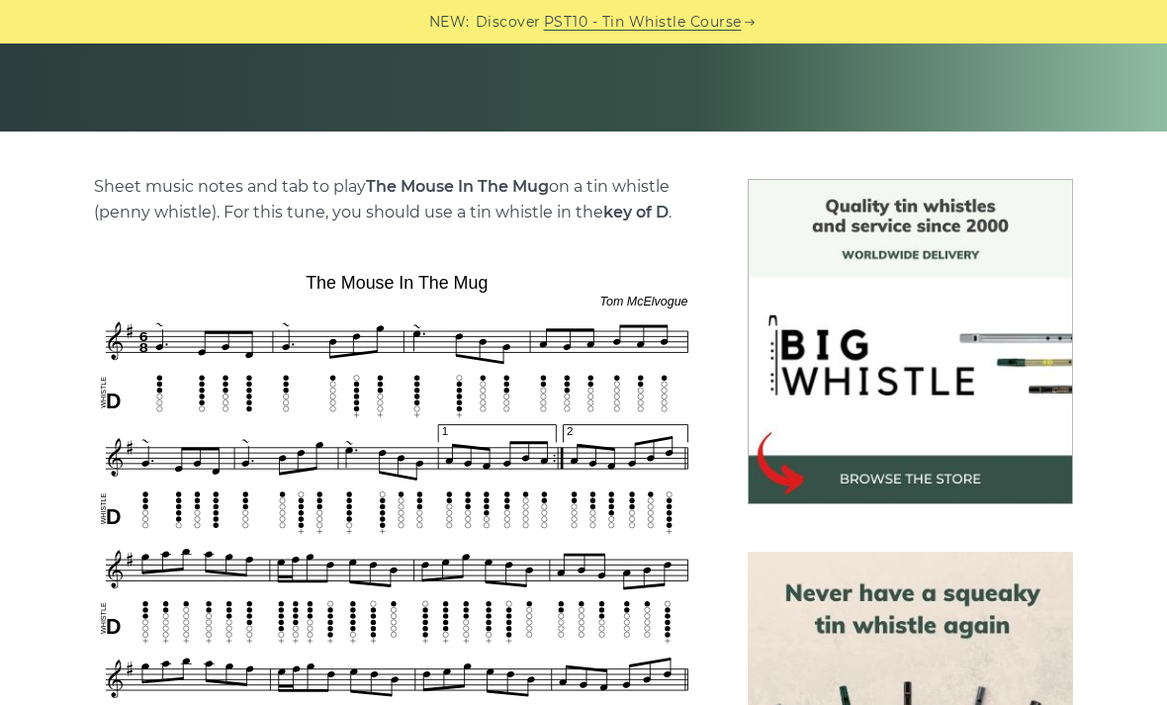
scroll to position [389, 0]
